Goal: Task Accomplishment & Management: Manage account settings

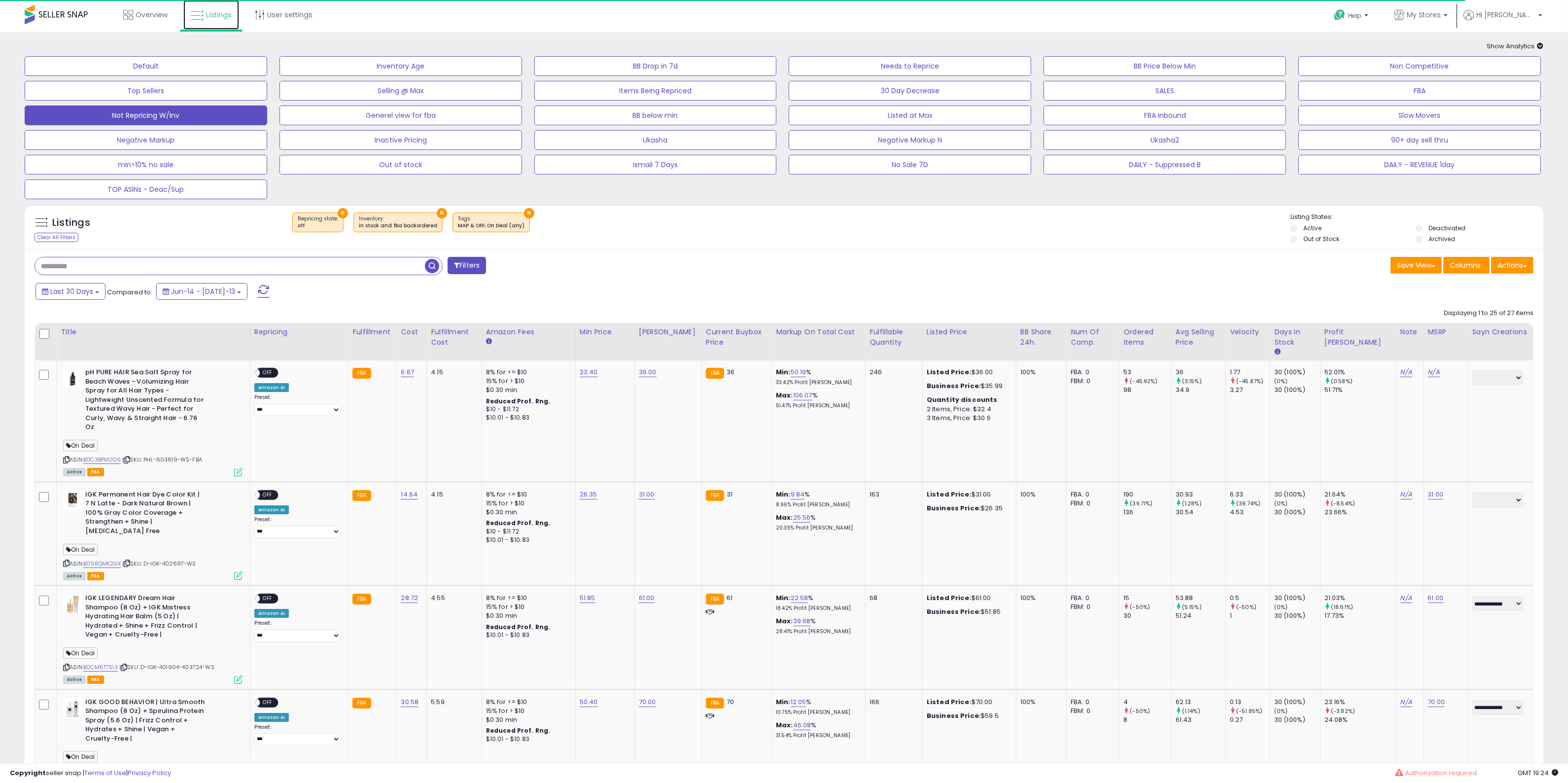
click at [213, 5] on link "Listings" at bounding box center [211, 14] width 56 height 29
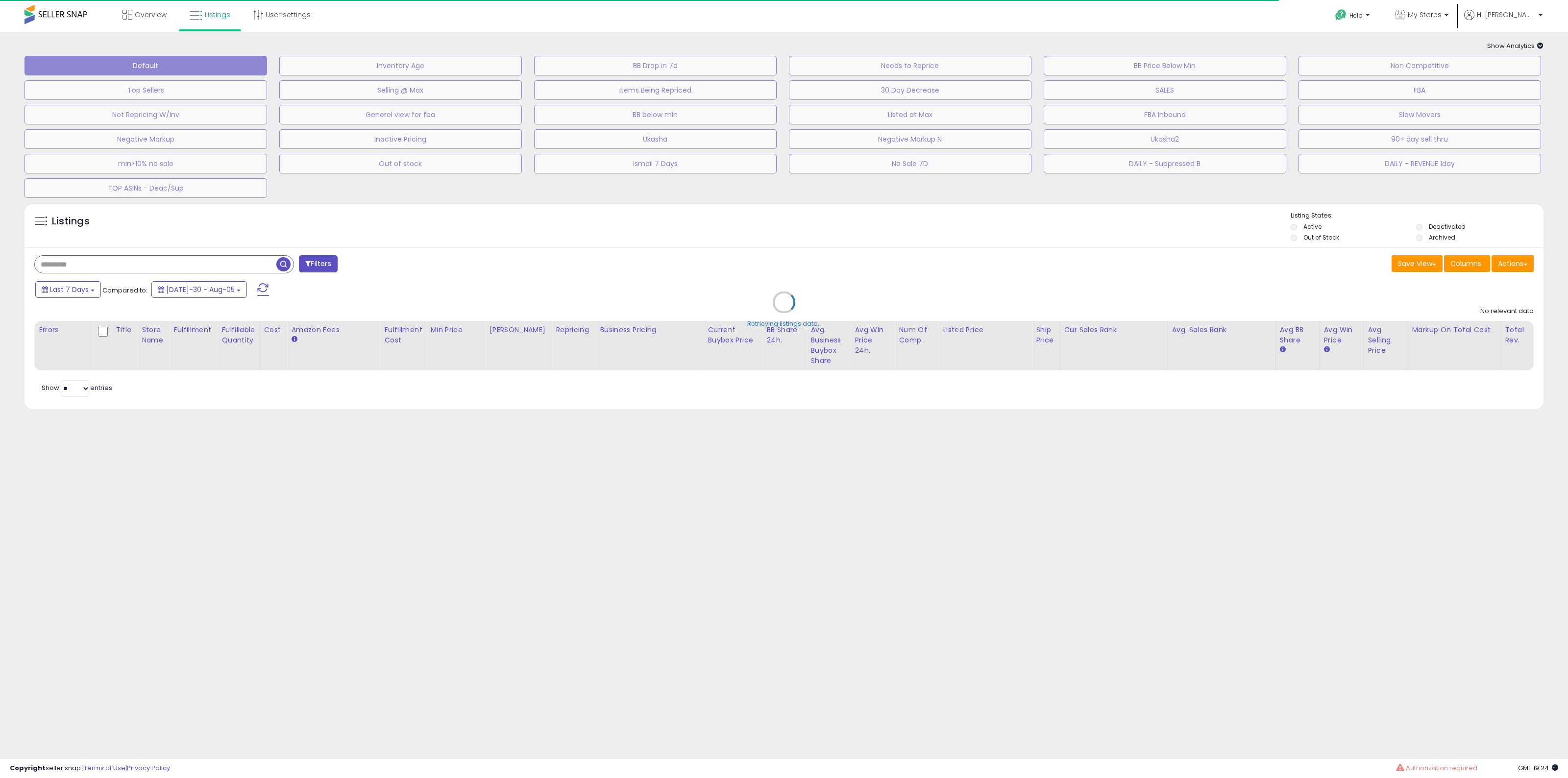
click at [246, 273] on div "Retrieving listings data.." at bounding box center [784, 309] width 1534 height 223
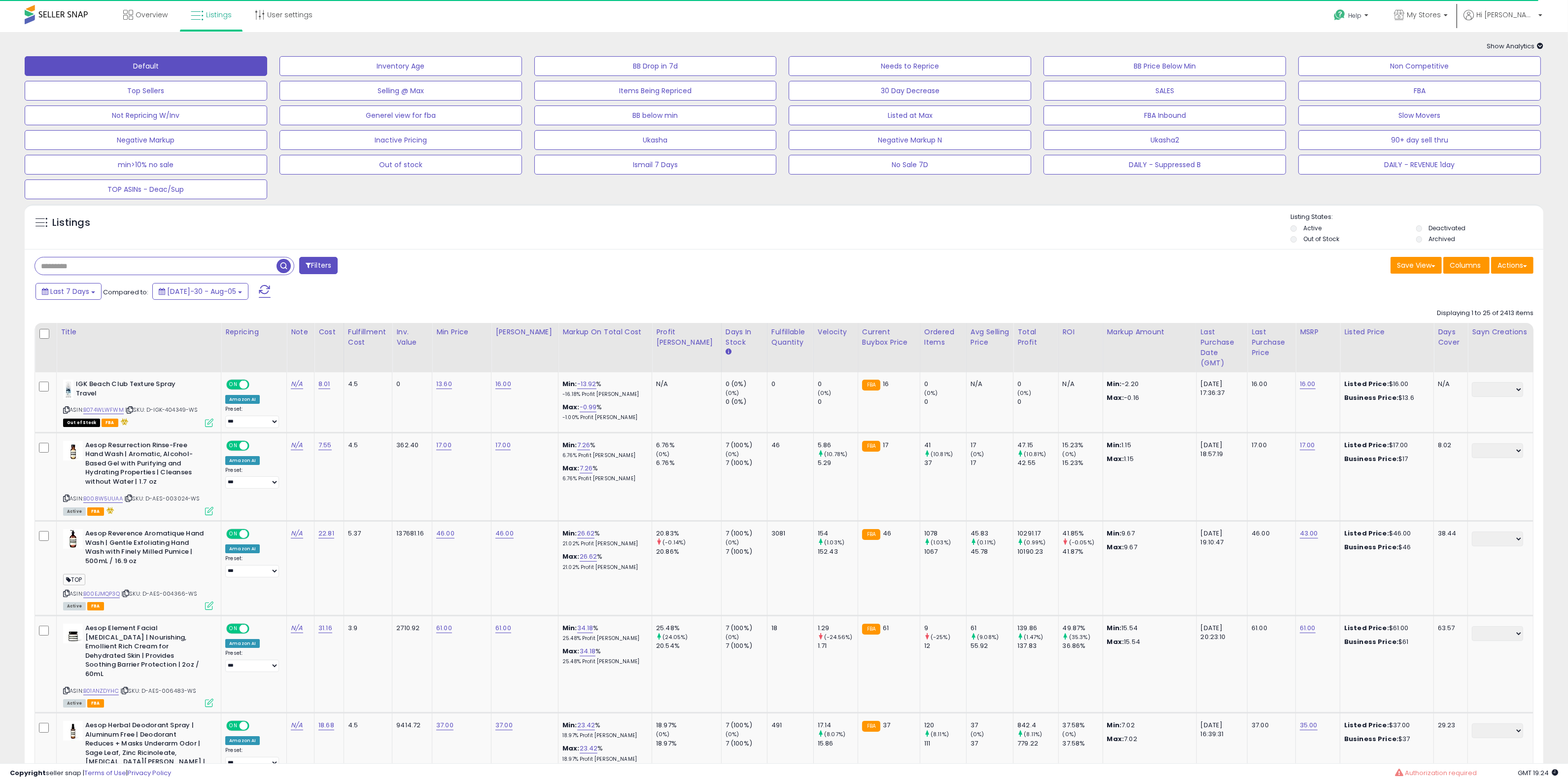
click at [237, 270] on input "text" at bounding box center [156, 266] width 242 height 17
paste input "**********"
type input "**********"
click at [259, 287] on span at bounding box center [265, 291] width 11 height 13
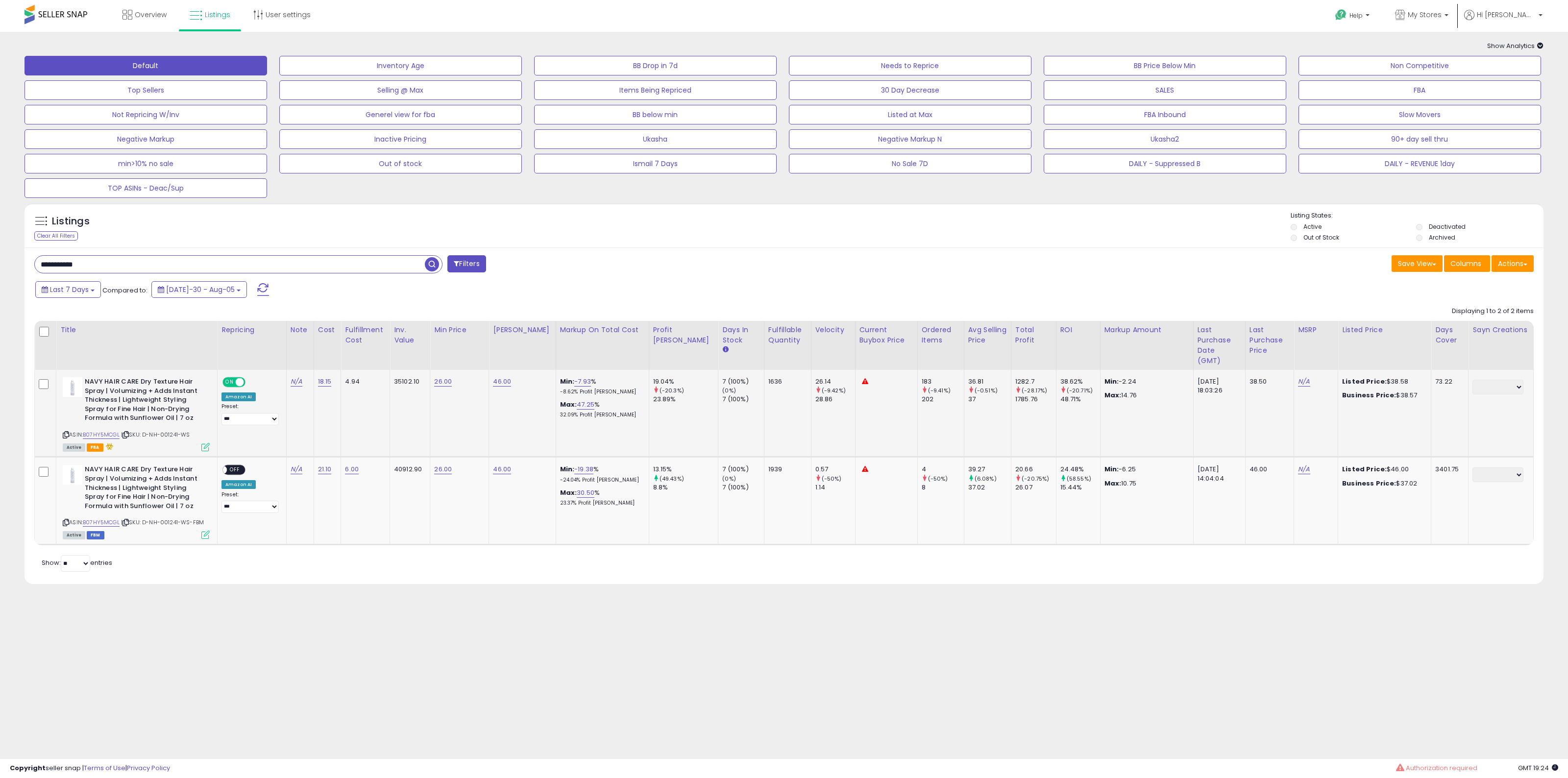
click at [204, 443] on icon at bounding box center [205, 447] width 8 height 8
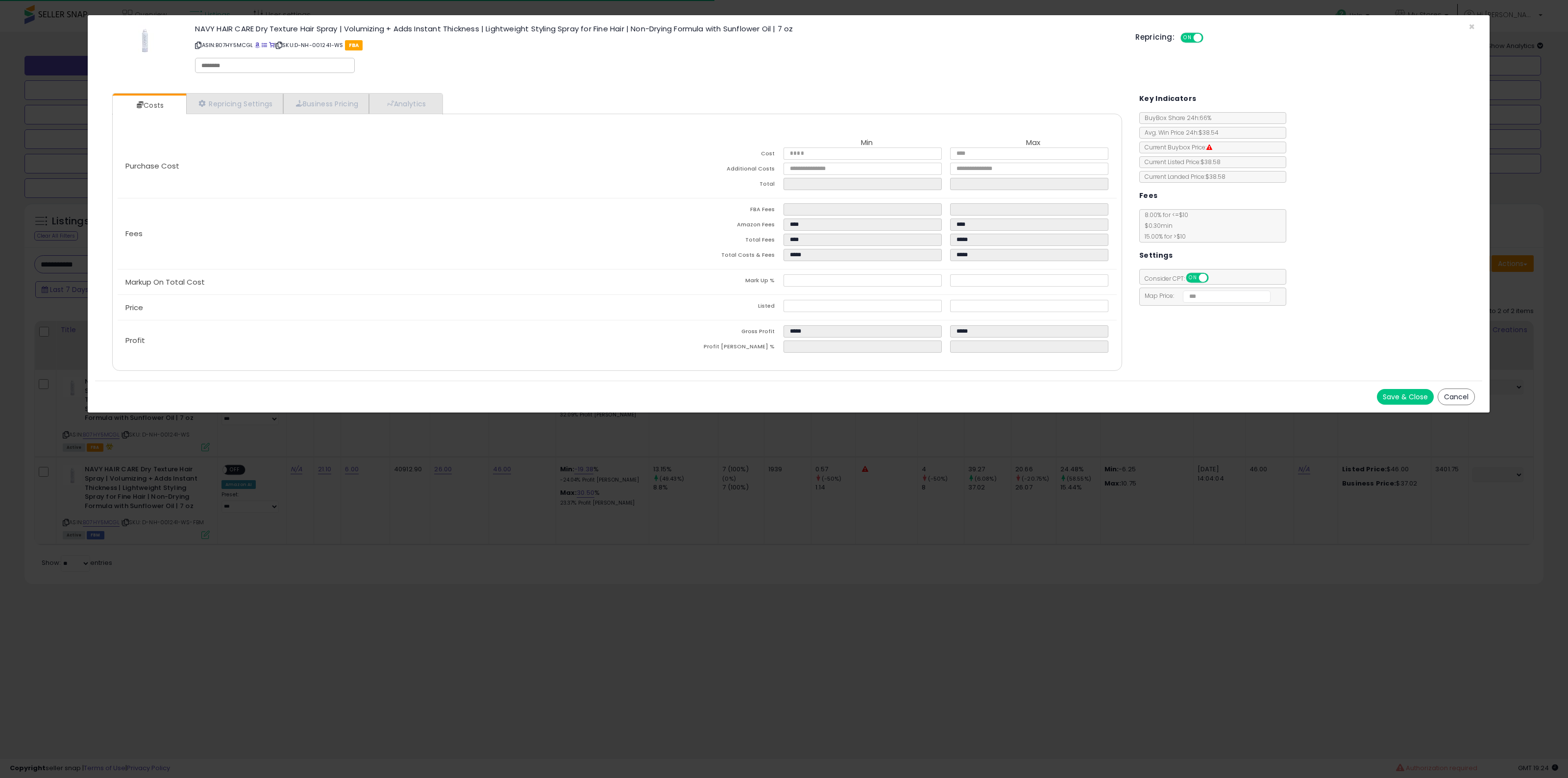
click at [1460, 397] on button "Cancel" at bounding box center [1456, 397] width 37 height 17
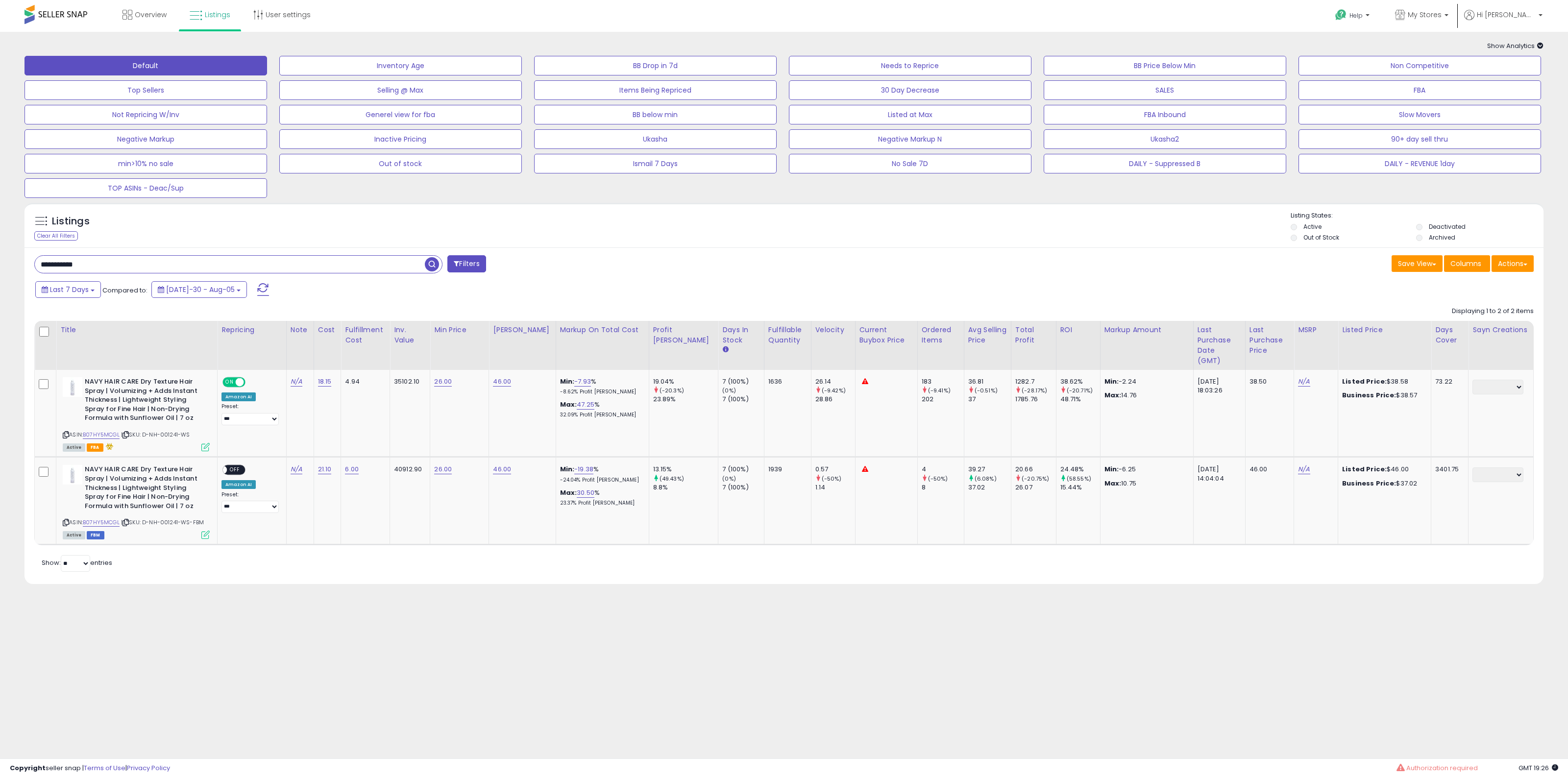
click at [258, 284] on span at bounding box center [263, 290] width 11 height 13
click at [258, 290] on span at bounding box center [263, 290] width 11 height 13
click at [251, 282] on button at bounding box center [263, 290] width 25 height 20
